Goal: Task Accomplishment & Management: Complete application form

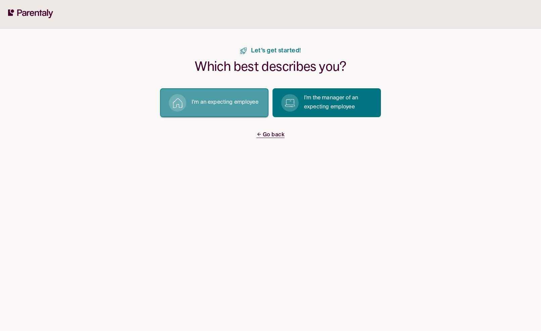
click at [224, 105] on p "I’m an expecting employee" at bounding box center [225, 102] width 67 height 9
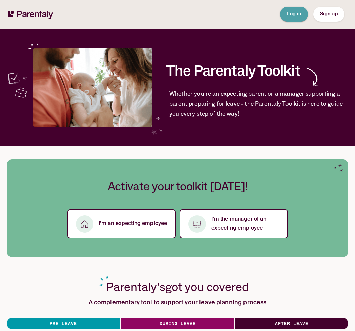
click at [285, 16] on button "Log in" at bounding box center [294, 14] width 28 height 15
click at [296, 10] on button "Log in" at bounding box center [294, 14] width 28 height 15
click at [137, 224] on p "I’m an expecting employee" at bounding box center [133, 223] width 68 height 9
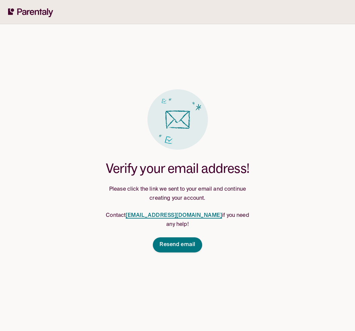
click at [30, 12] on icon at bounding box center [30, 12] width 45 height 9
